Goal: Task Accomplishment & Management: Use online tool/utility

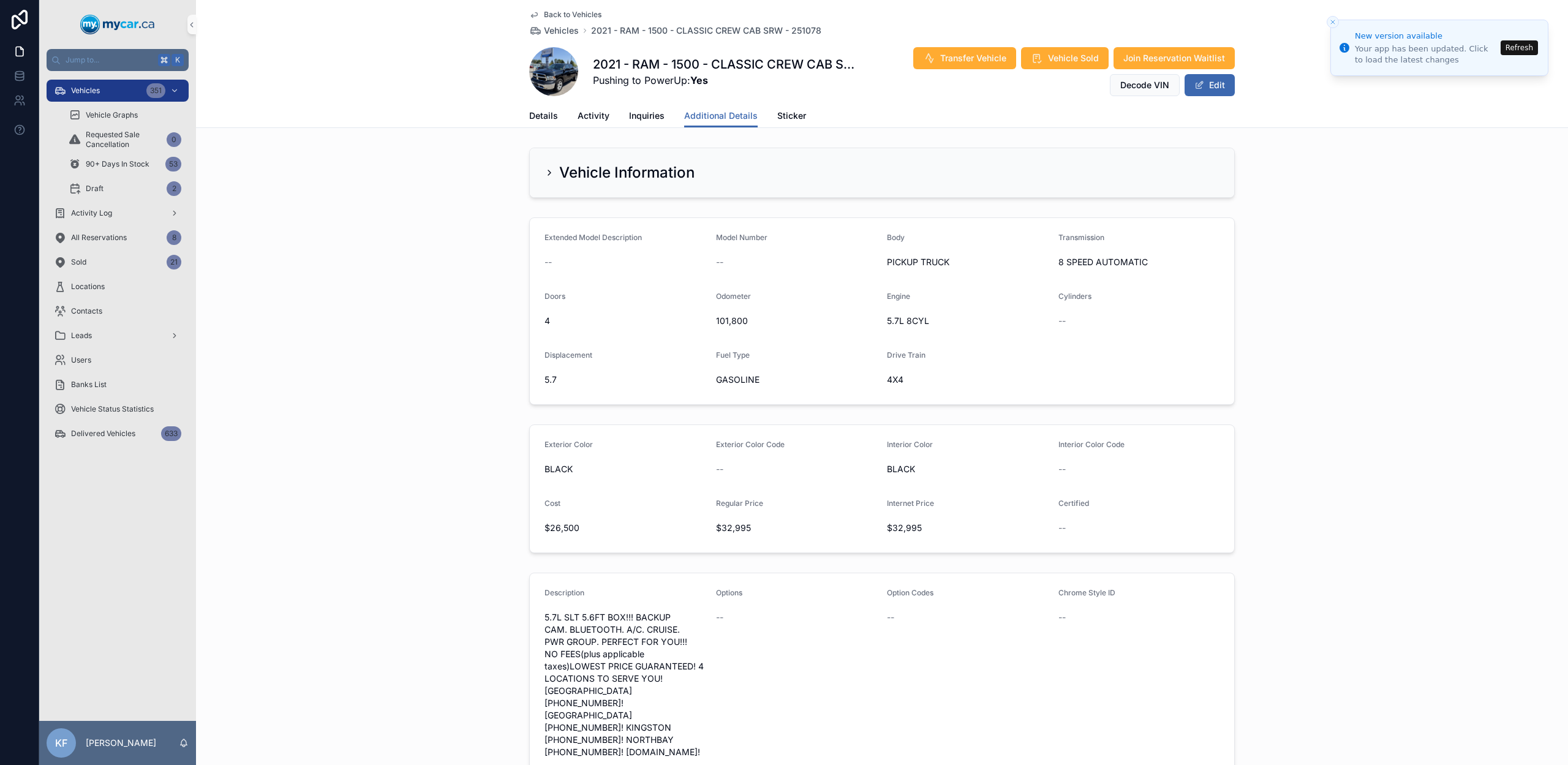
click at [580, 16] on span "Back to Vehicles" at bounding box center [572, 14] width 58 height 10
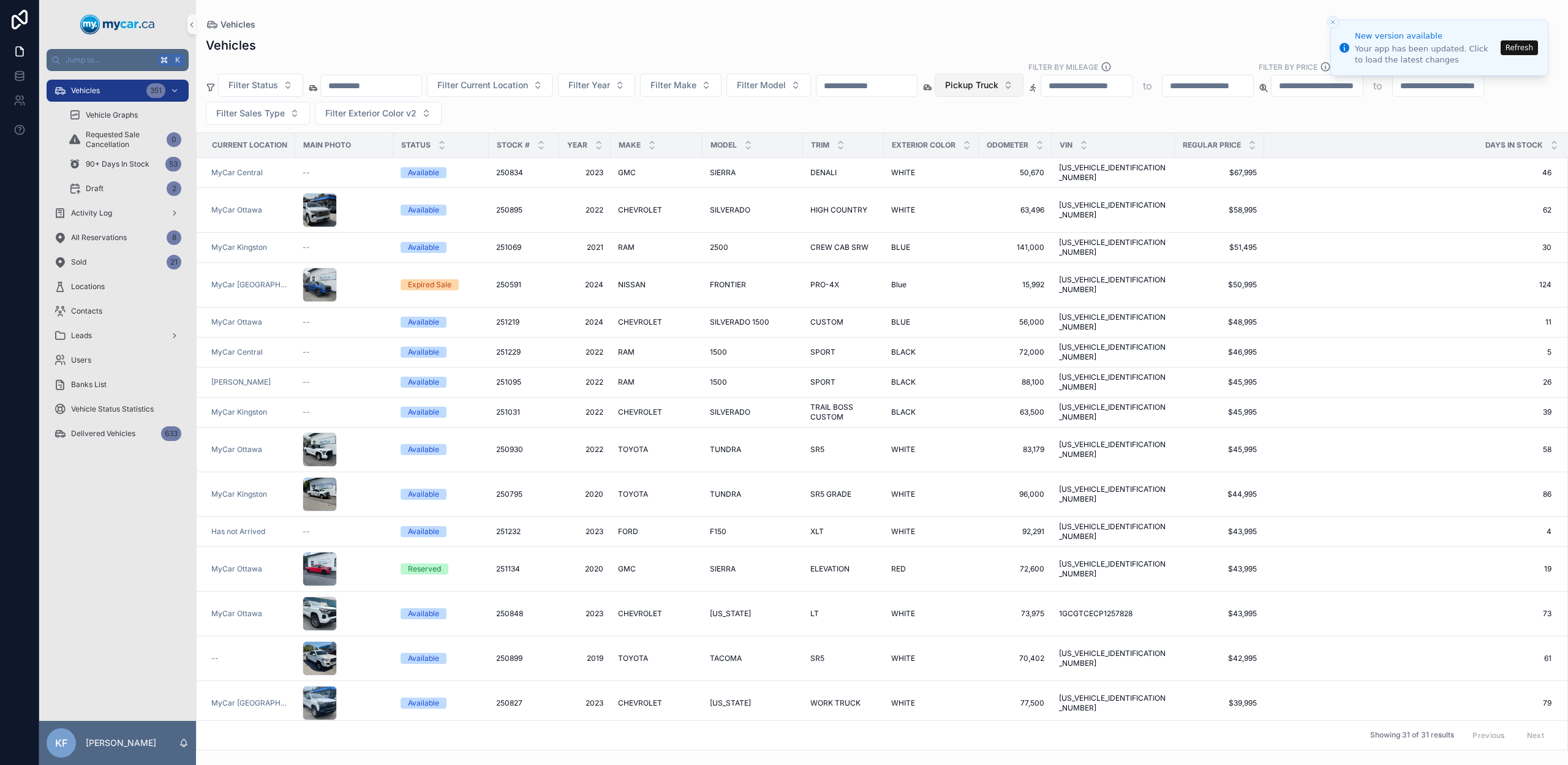
click at [999, 86] on span "Pickup Truck" at bounding box center [972, 85] width 53 height 12
click at [979, 135] on div "None" at bounding box center [1010, 135] width 147 height 19
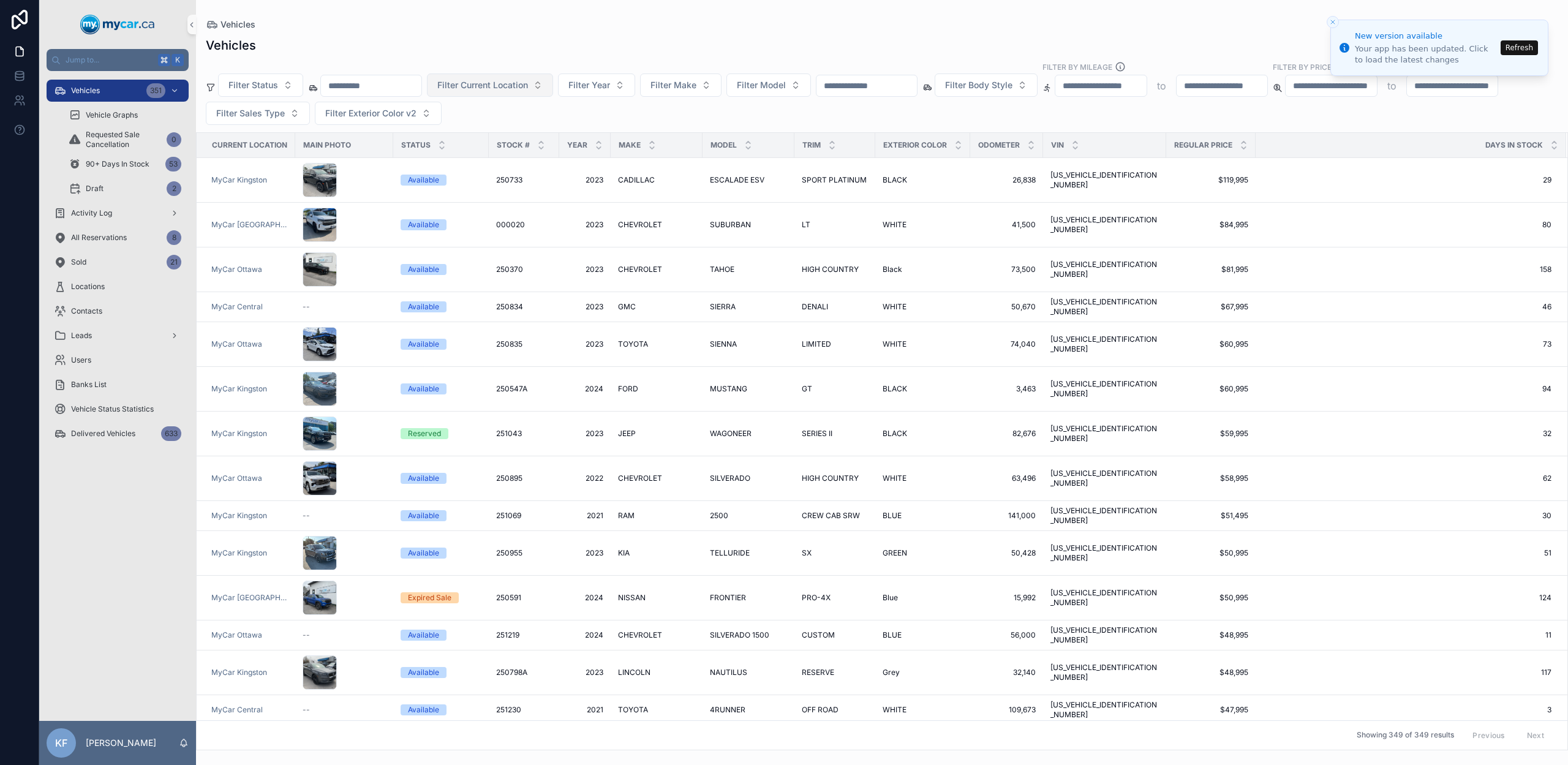
click at [485, 91] on button "Filter Current Location" at bounding box center [490, 85] width 127 height 23
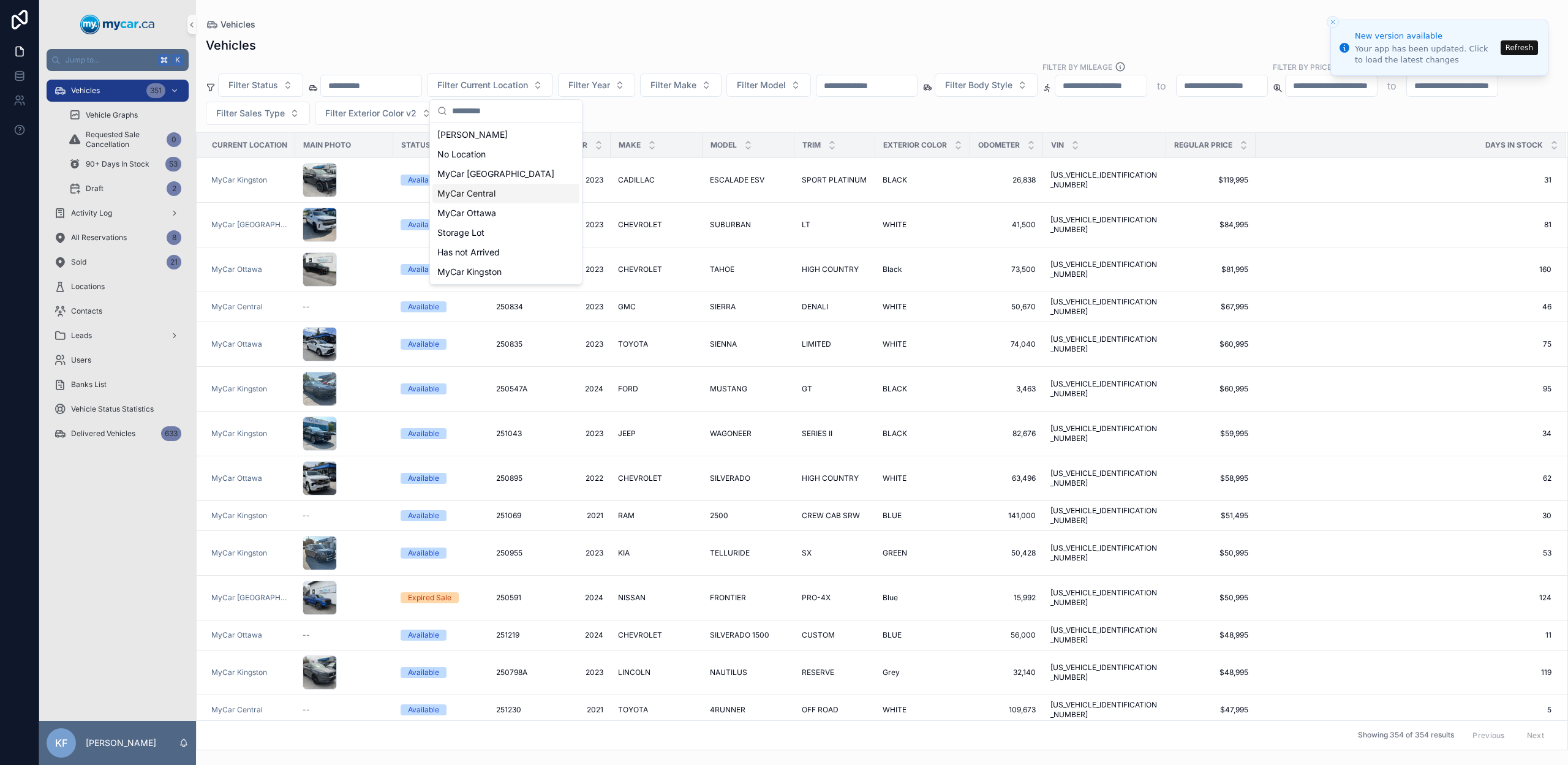
click at [520, 199] on div "MyCar Central" at bounding box center [506, 194] width 147 height 19
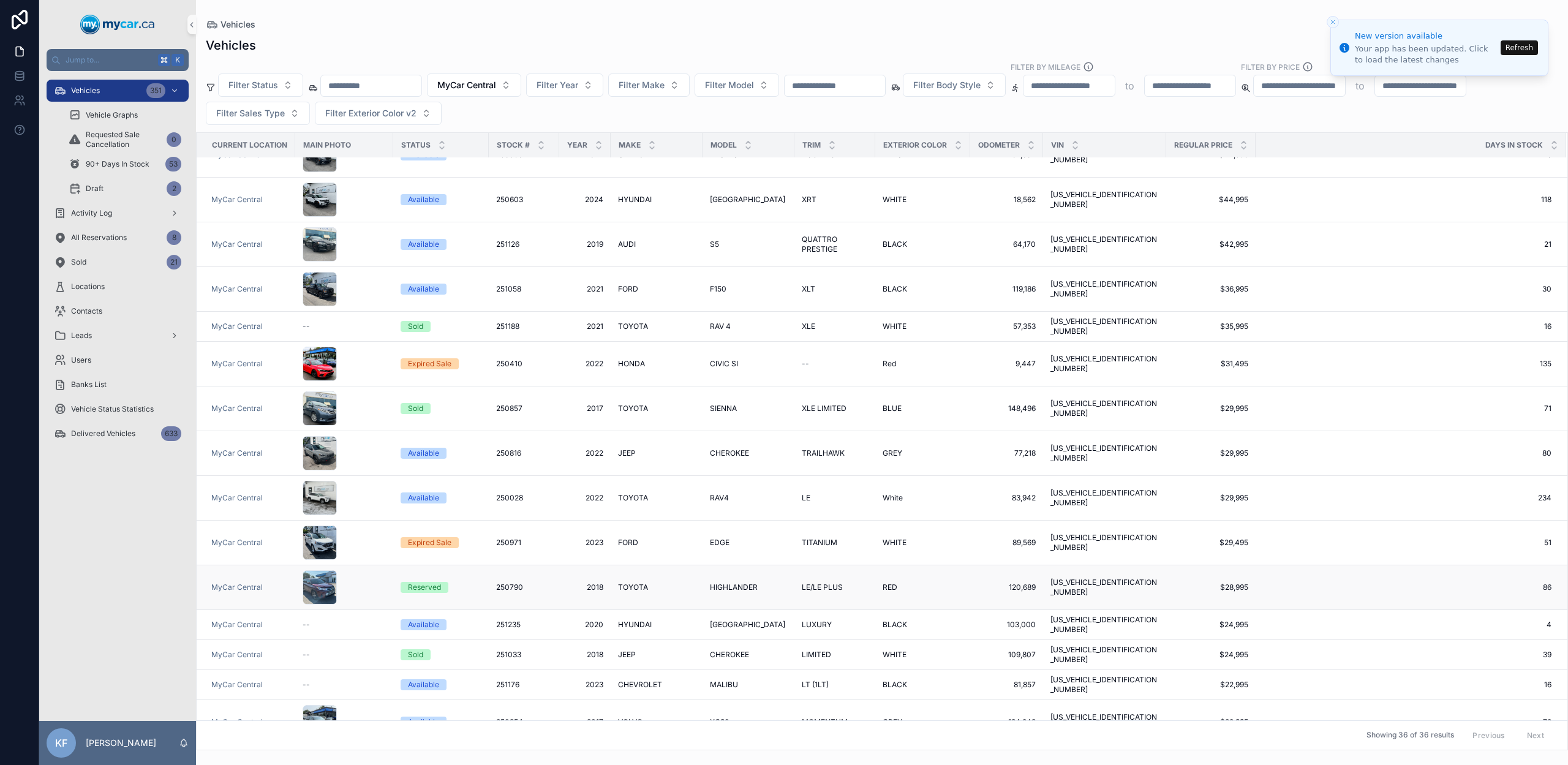
scroll to position [118, 0]
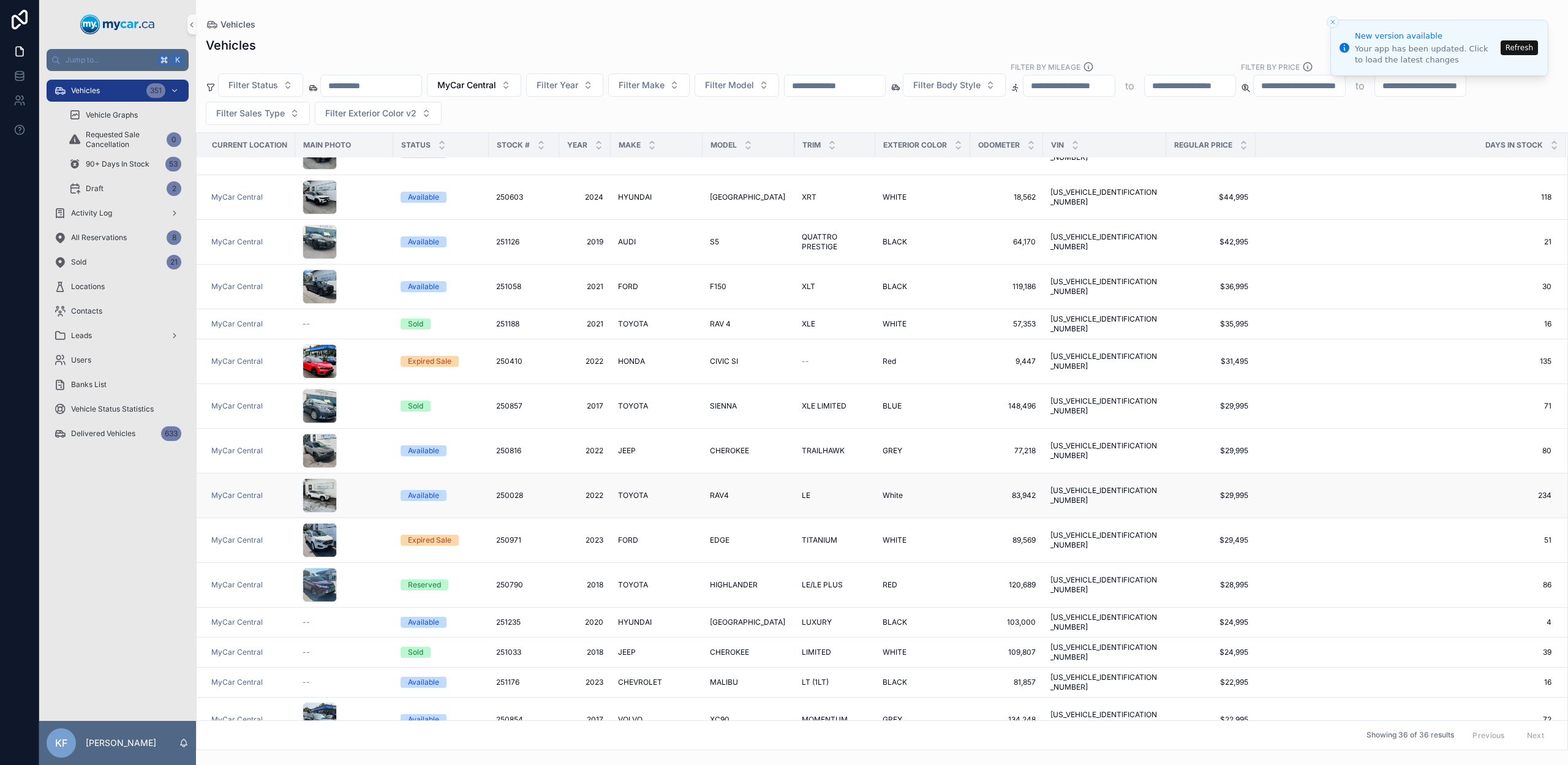
click at [639, 491] on span "TOYOTA" at bounding box center [633, 495] width 30 height 10
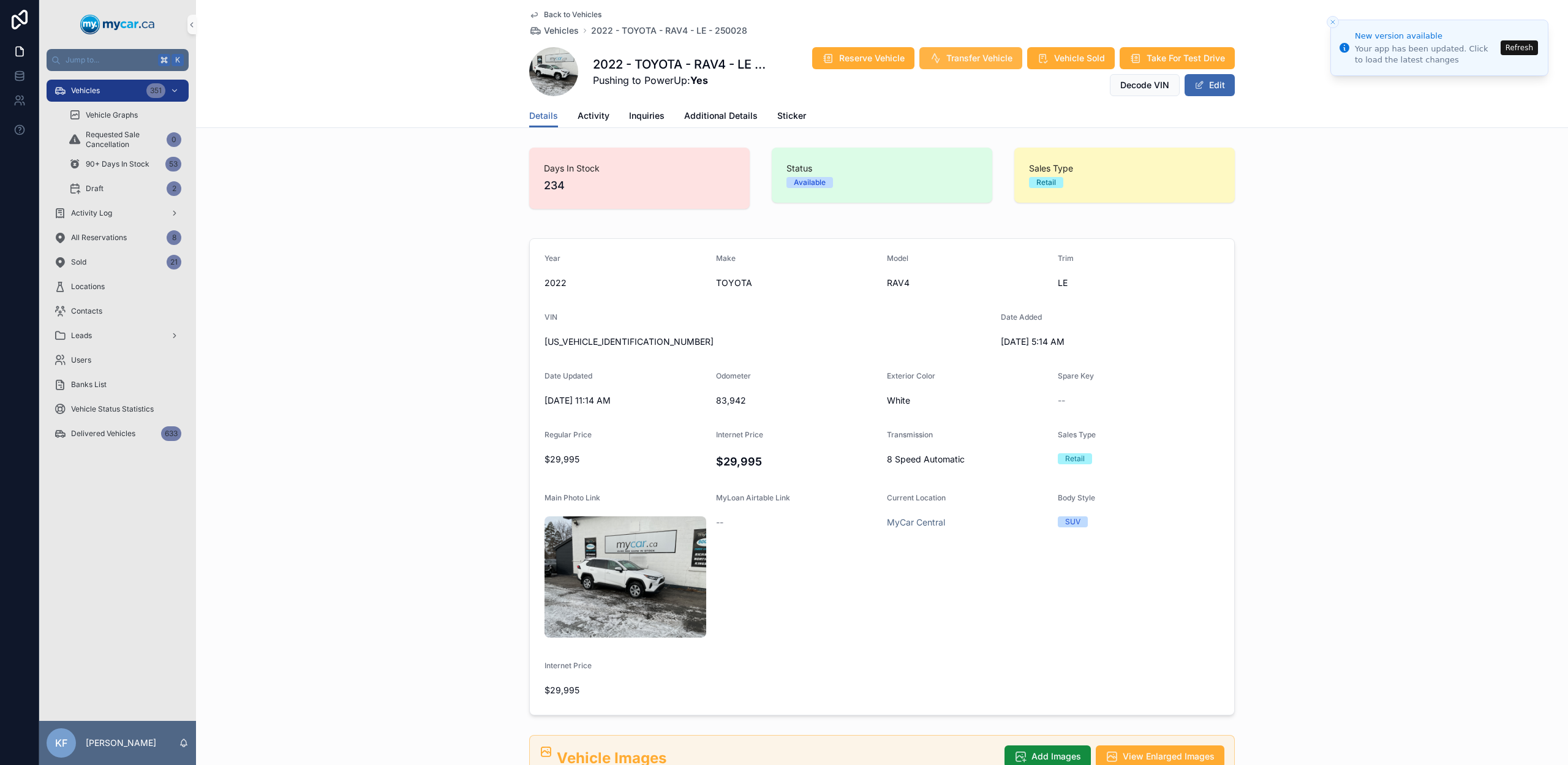
click at [976, 55] on span "Transfer Vehicle" at bounding box center [979, 58] width 66 height 12
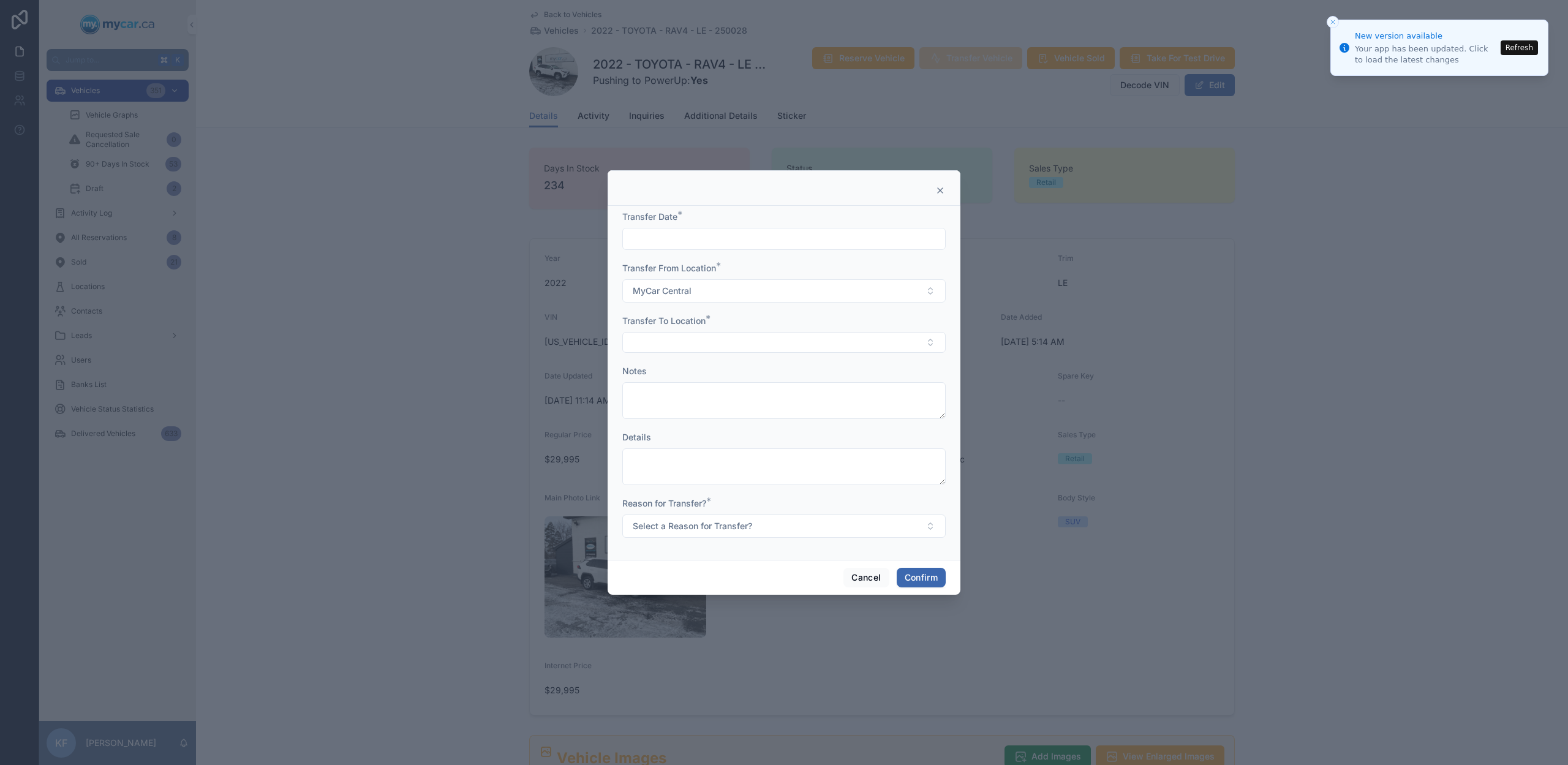
click at [738, 244] on input "text" at bounding box center [784, 238] width 322 height 17
click at [787, 269] on button "[DATE]" at bounding box center [784, 268] width 49 height 22
type input "********"
click at [741, 367] on button "8" at bounding box center [739, 367] width 22 height 22
click at [931, 427] on form "Transfer Date * ******** Transfer From Location * MyCar Central Transfer To Loc…" at bounding box center [784, 380] width 323 height 339
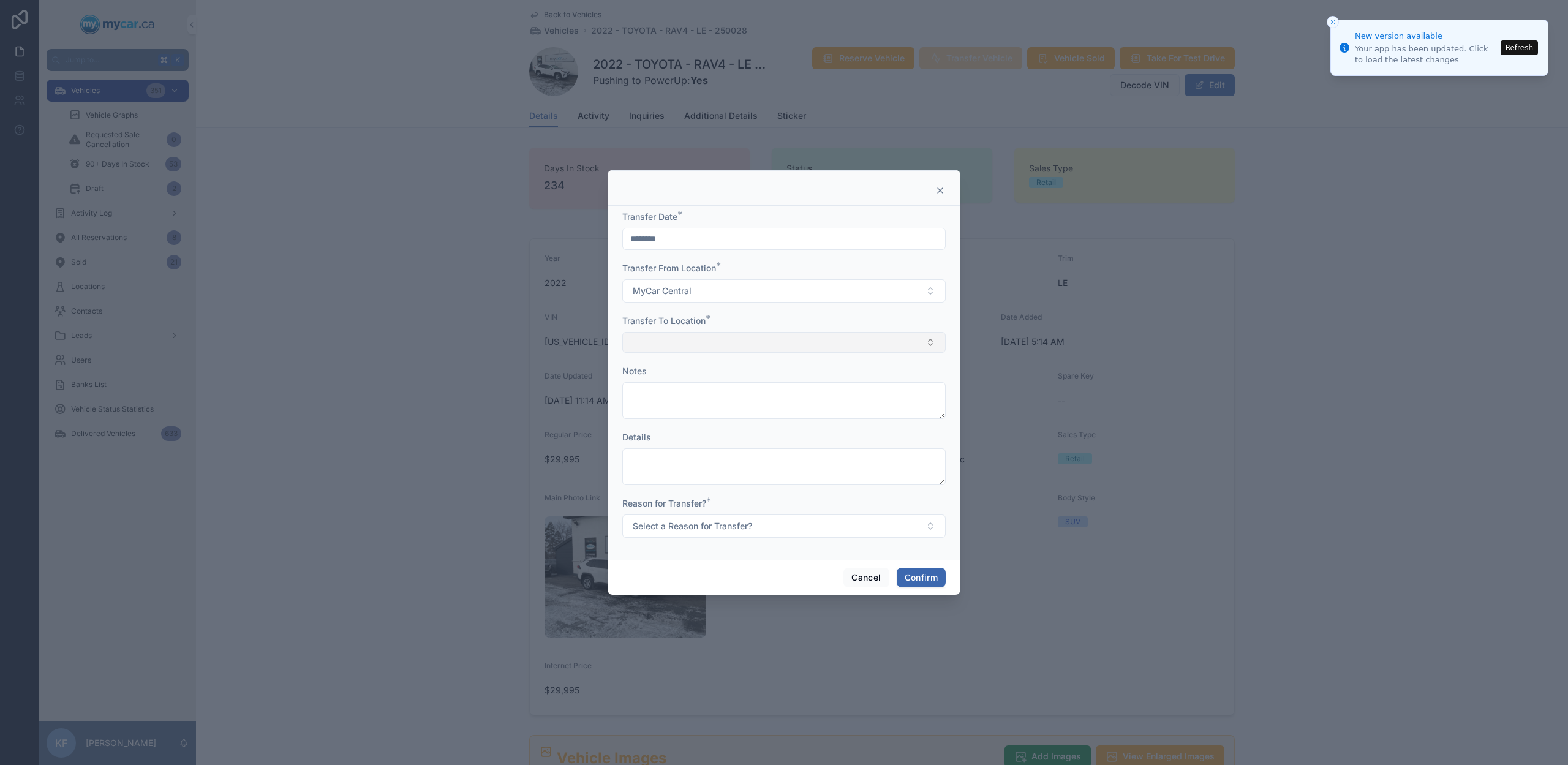
click at [800, 345] on button "Select Button" at bounding box center [784, 343] width 323 height 21
click at [729, 452] on div "MyCar Ottawa" at bounding box center [784, 450] width 317 height 19
click at [757, 537] on button "Select a Reason for Transfer?" at bounding box center [784, 528] width 323 height 23
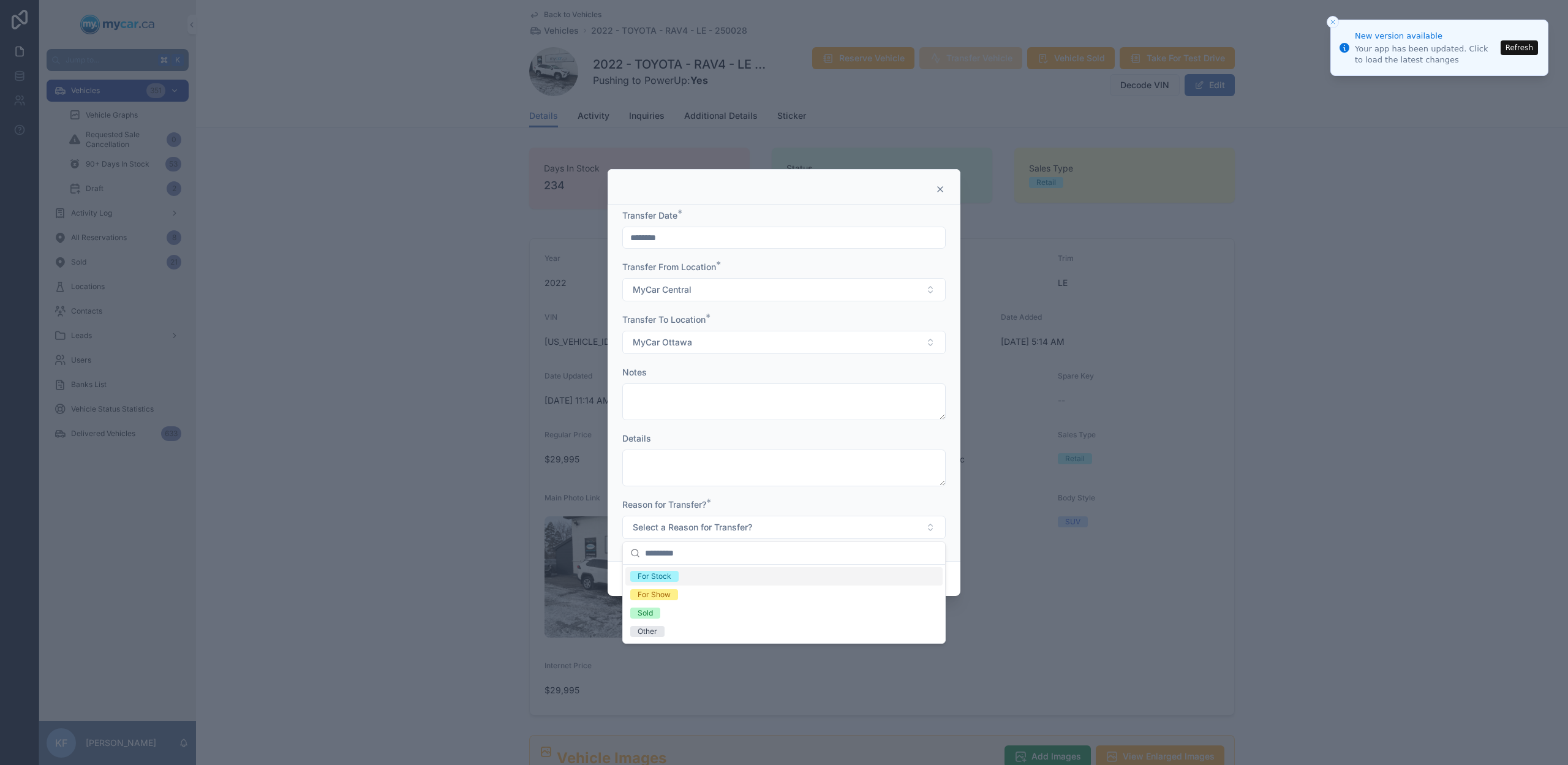
click at [754, 576] on div "For Stock" at bounding box center [784, 576] width 317 height 19
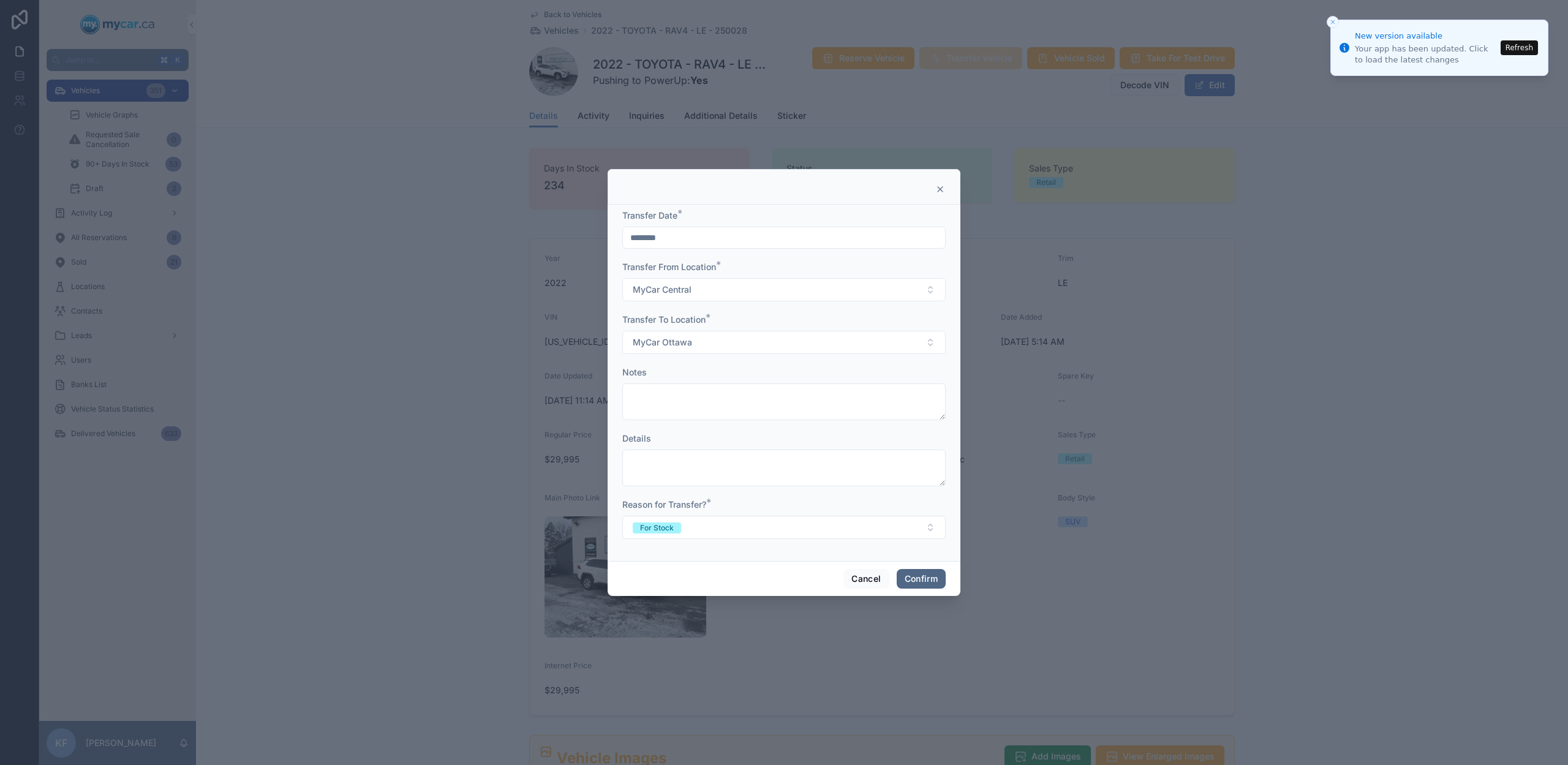
click at [933, 583] on button "Confirm" at bounding box center [921, 579] width 49 height 19
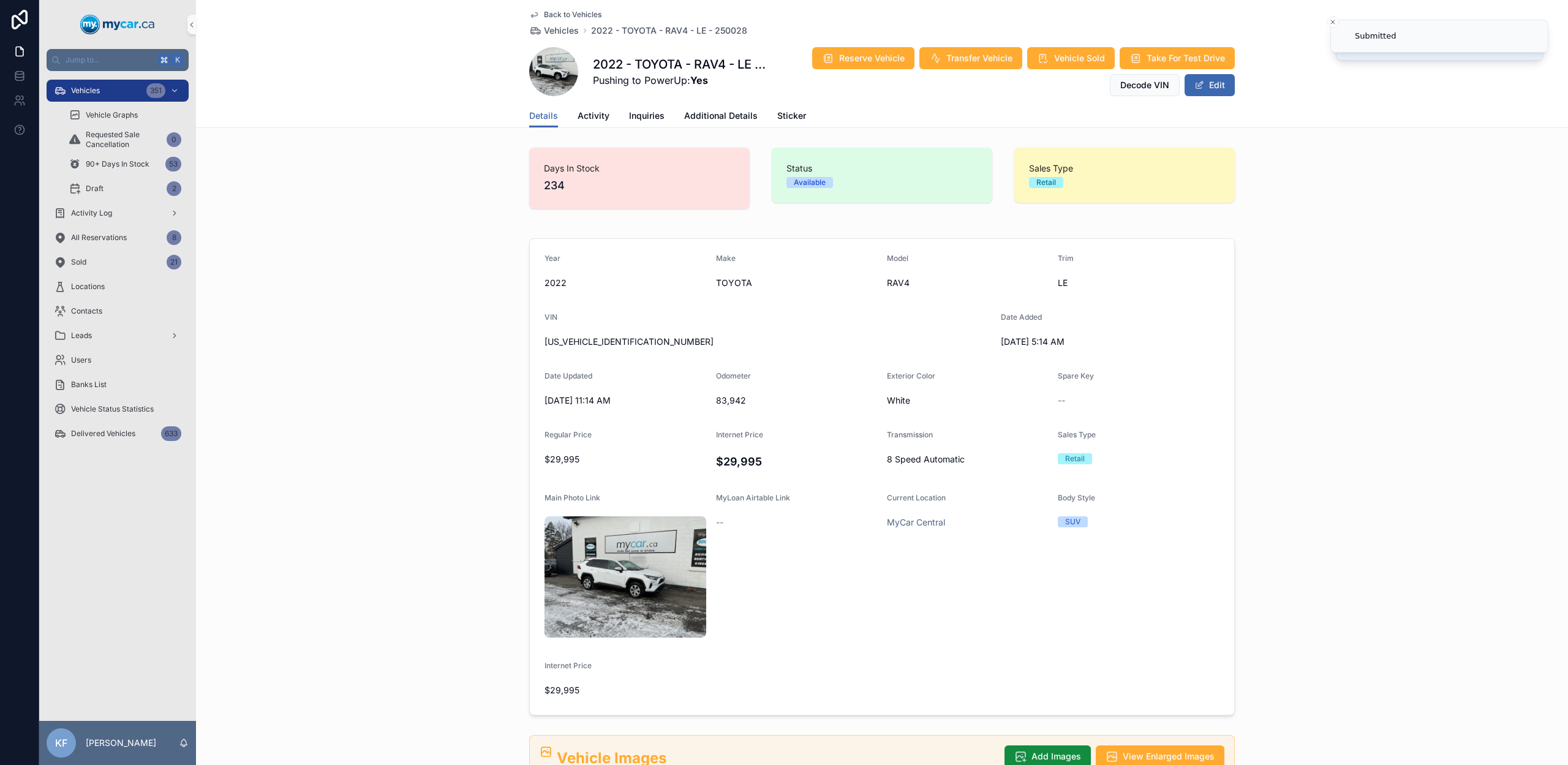
click at [556, 15] on span "Back to Vehicles" at bounding box center [572, 14] width 58 height 10
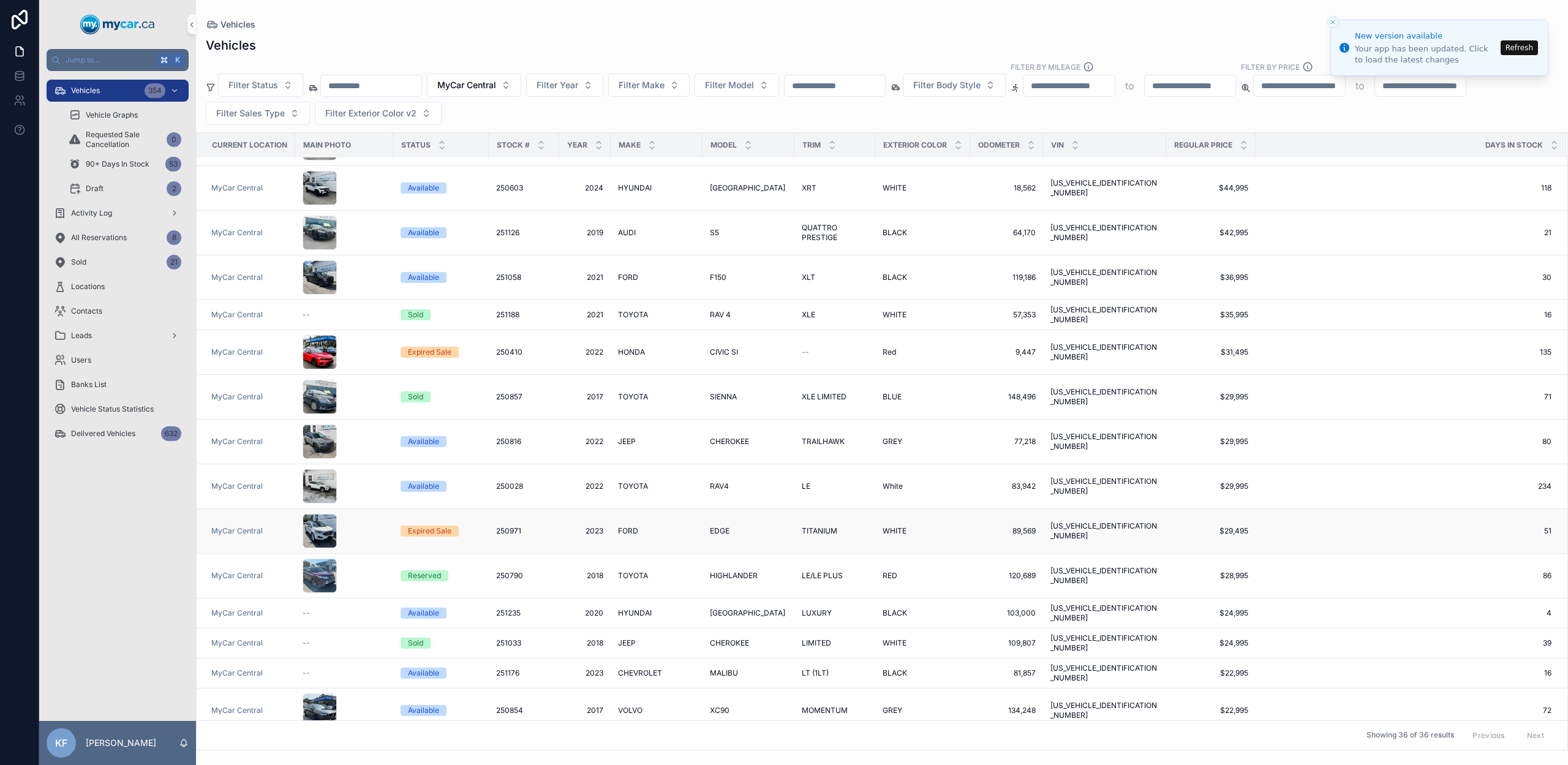
scroll to position [144, 0]
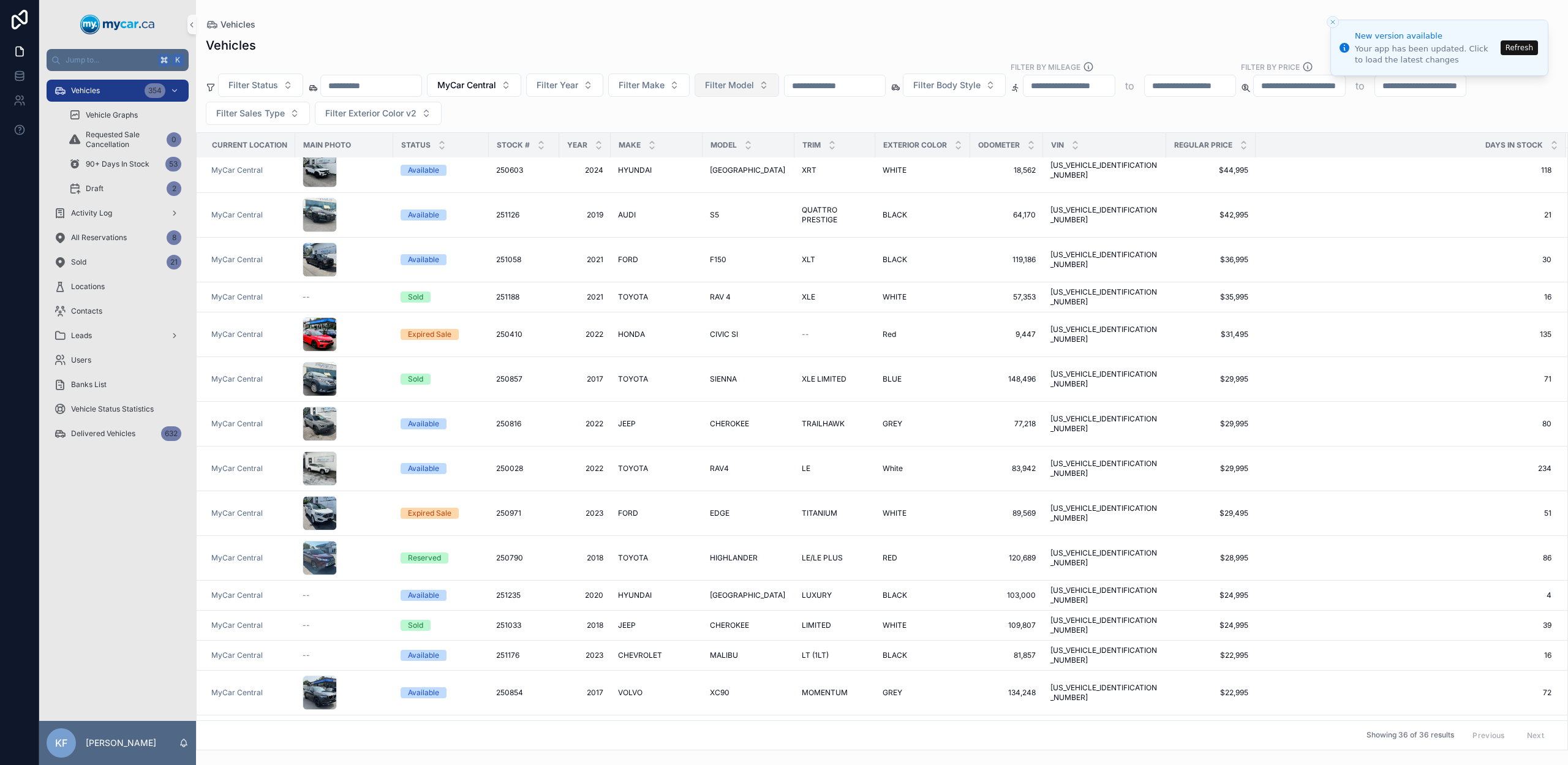
click at [725, 90] on span "Filter Model" at bounding box center [729, 85] width 49 height 12
click at [735, 42] on div "Vehicles" at bounding box center [882, 45] width 1353 height 17
